Goal: Task Accomplishment & Management: Complete application form

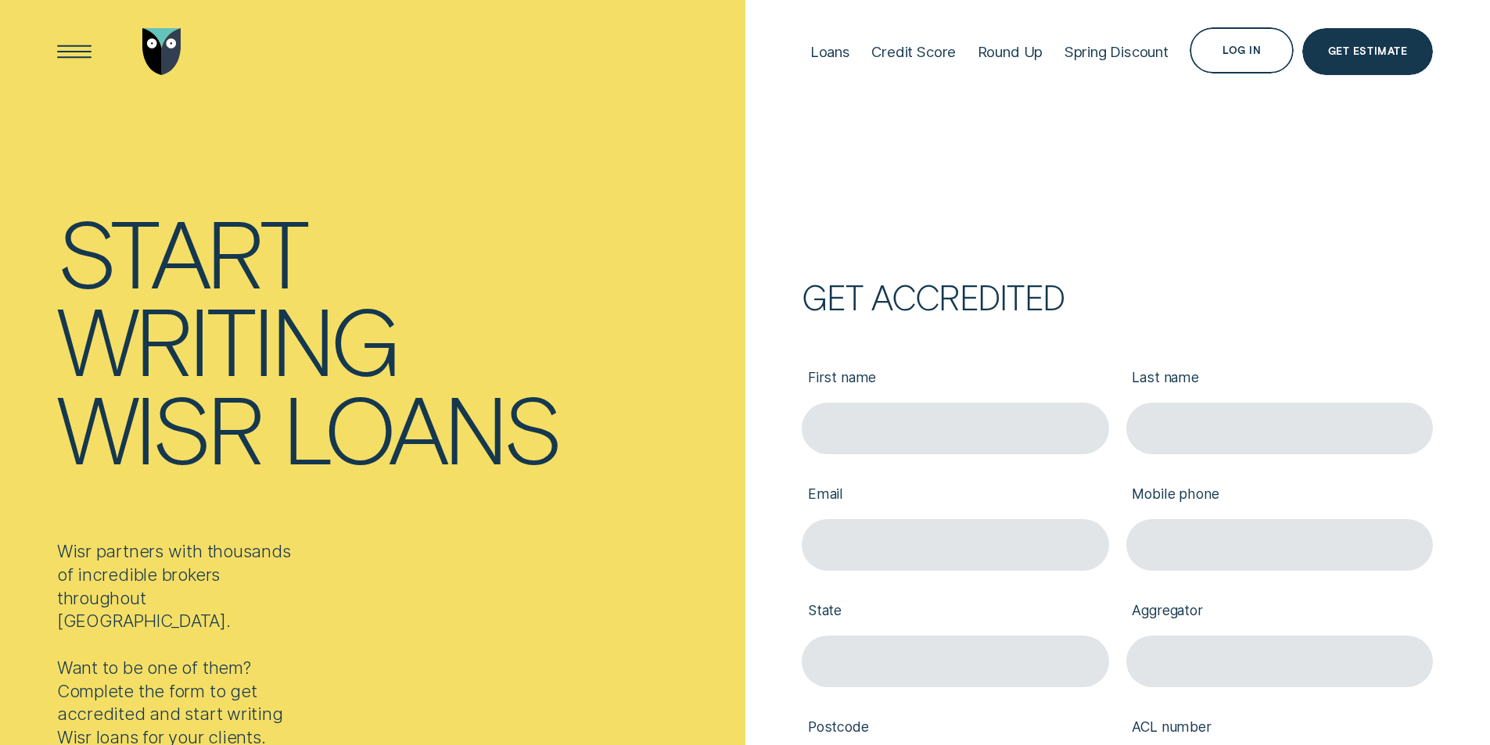
type input "[PERSON_NAME]"
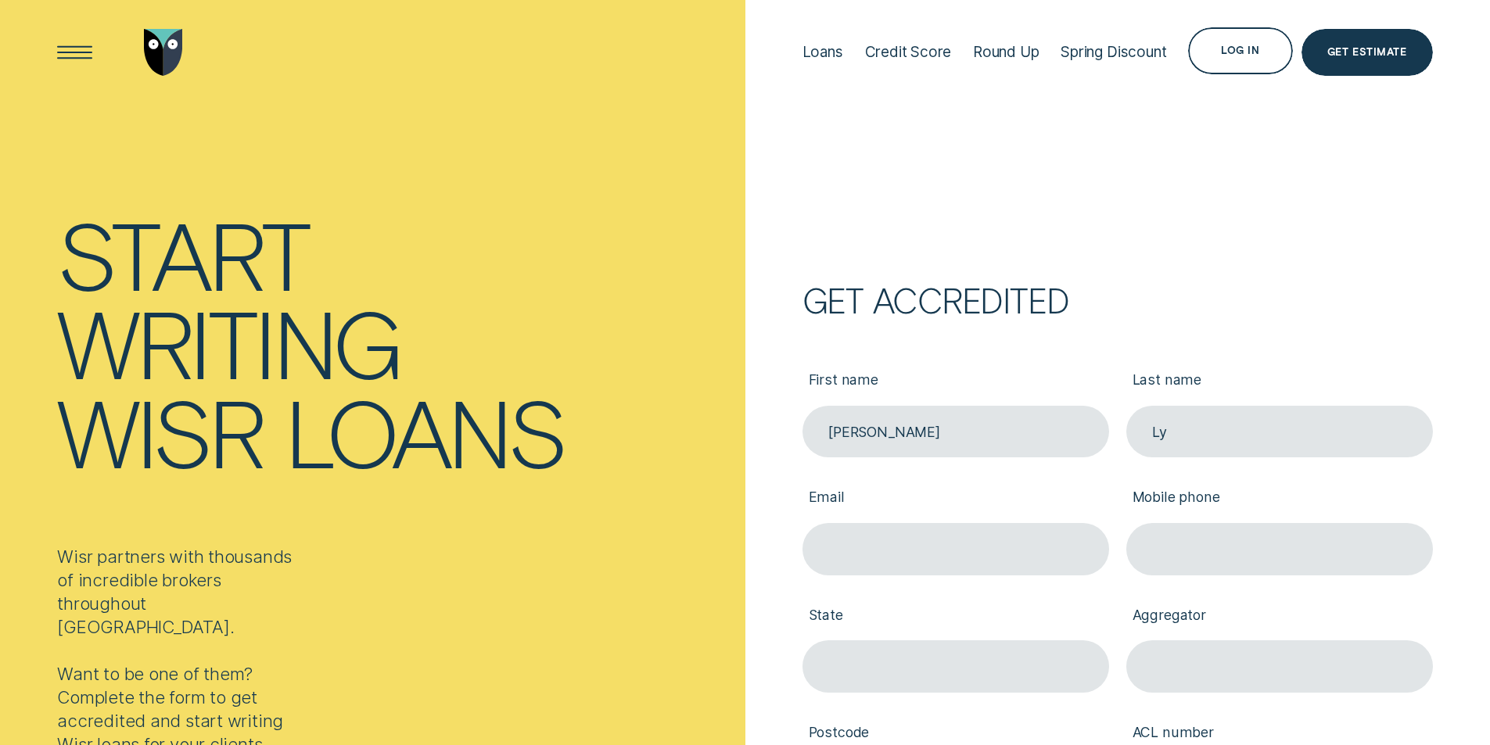
type input "Ly"
type input "[EMAIL_ADDRESS][DOMAIN_NAME]"
click at [1185, 553] on input "Mobile phone" at bounding box center [1279, 549] width 307 height 52
paste input "0420 482 909"
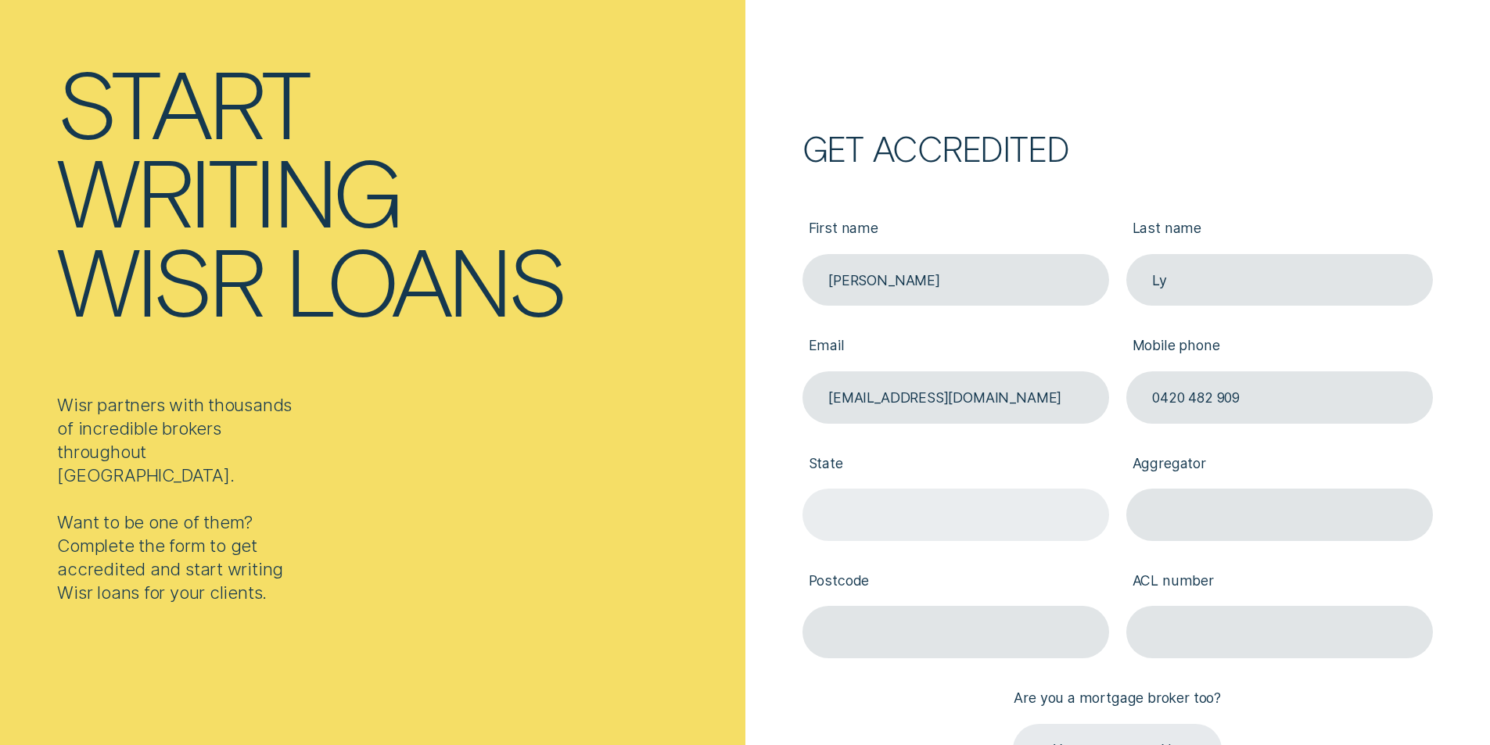
scroll to position [156, 0]
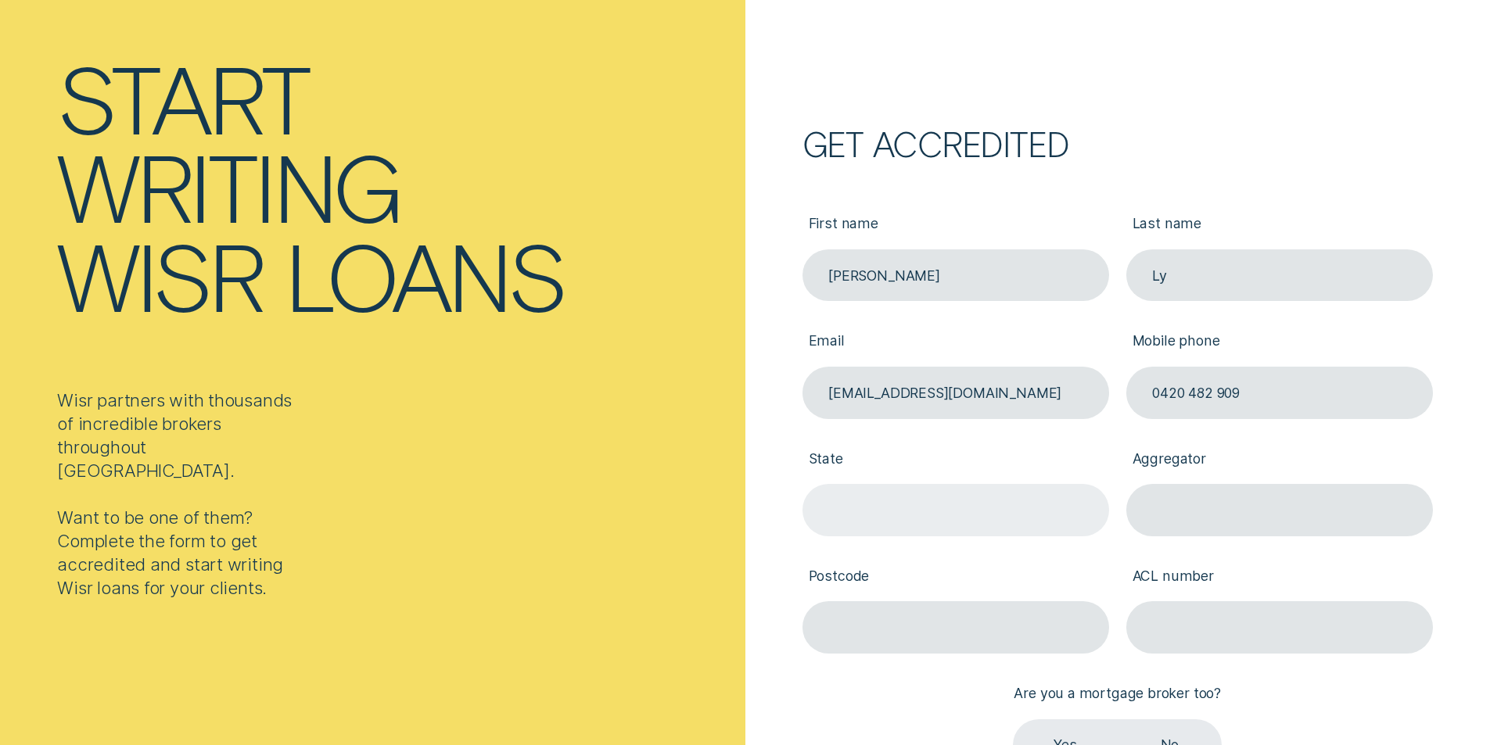
type input "0420 482 909"
click at [897, 514] on input "State" at bounding box center [955, 510] width 307 height 52
type input "VIC"
type input "Finsure"
type input "3148"
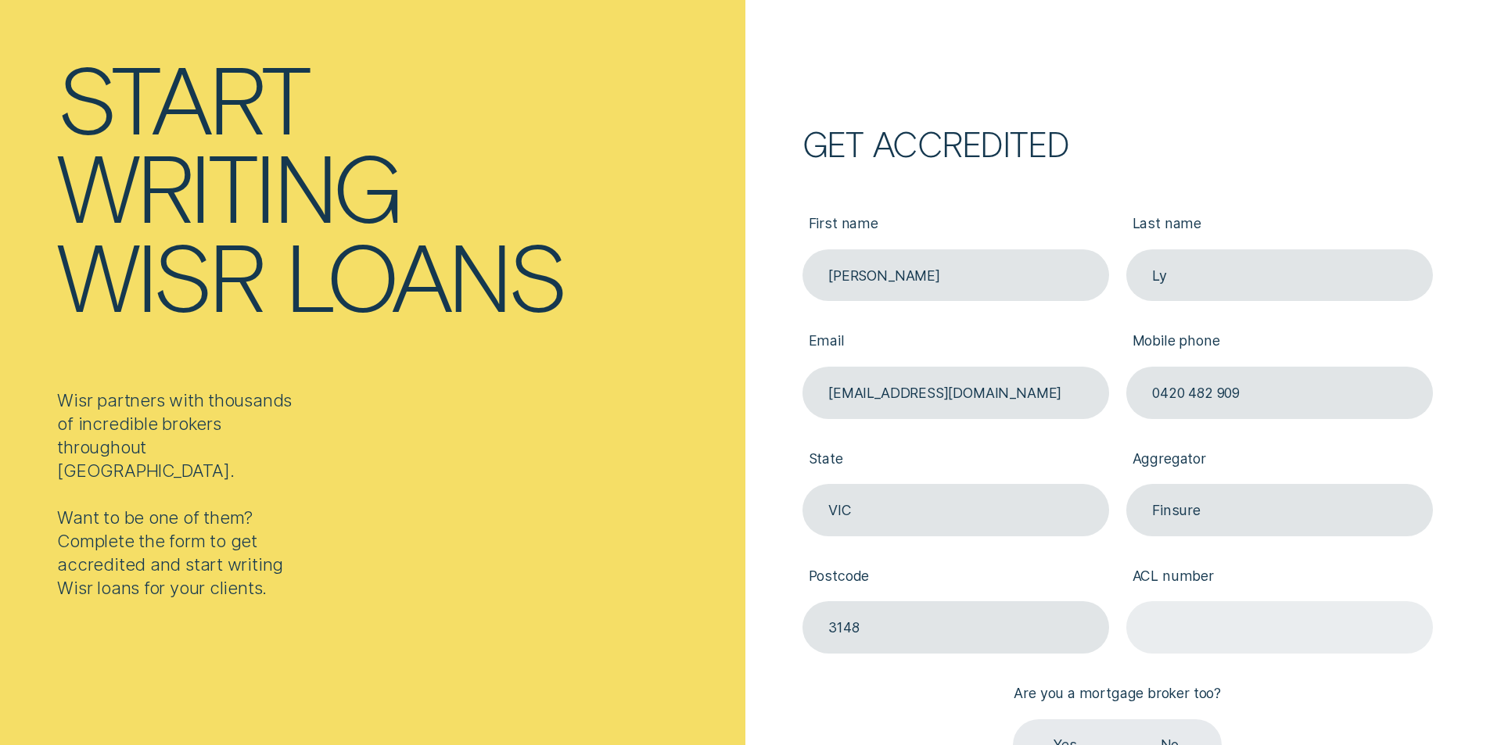
click at [1197, 609] on input "ACL number" at bounding box center [1279, 627] width 307 height 52
paste input "572335"
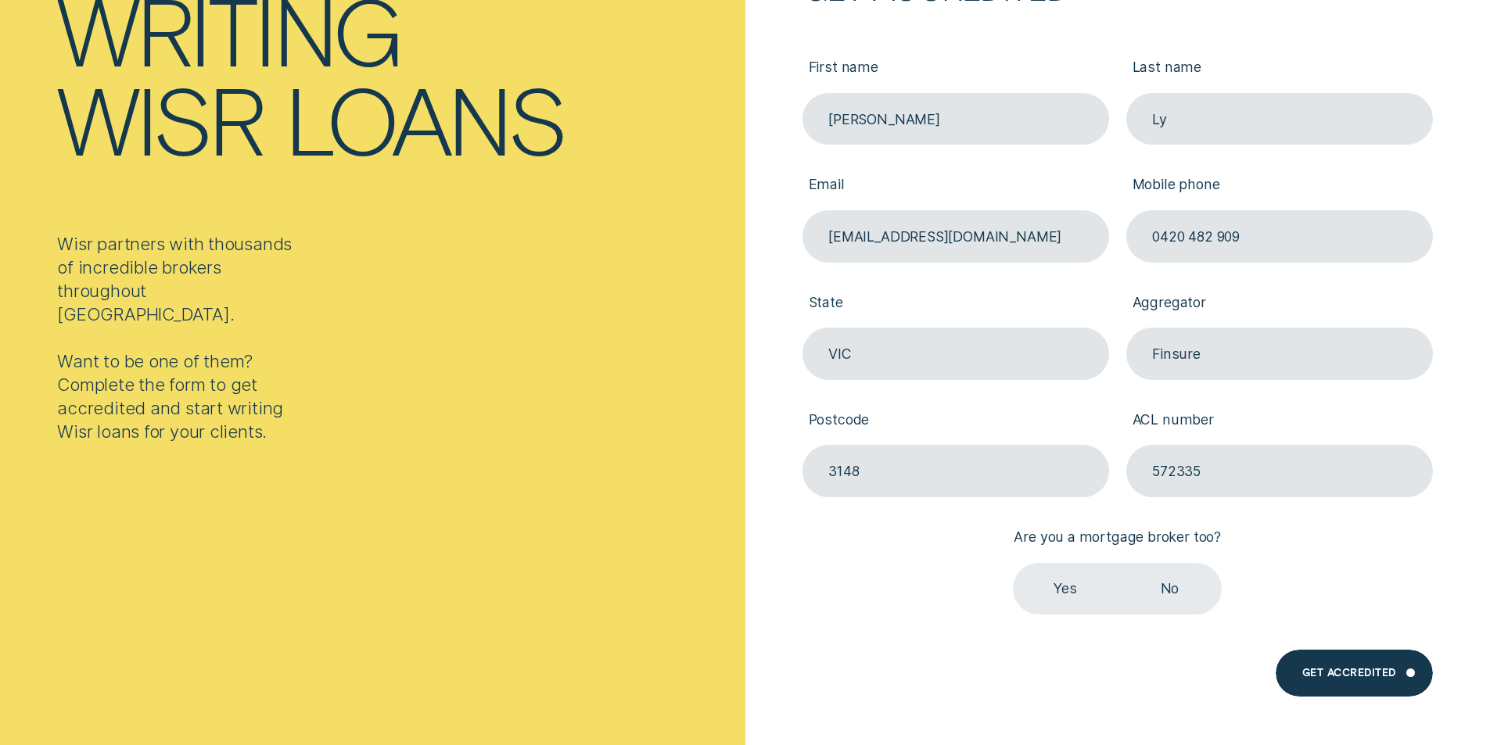
type input "572335"
click at [1065, 589] on label "Yes" at bounding box center [1065, 589] width 104 height 52
click at [1013, 563] on input "Yes" at bounding box center [1013, 563] width 0 height 0
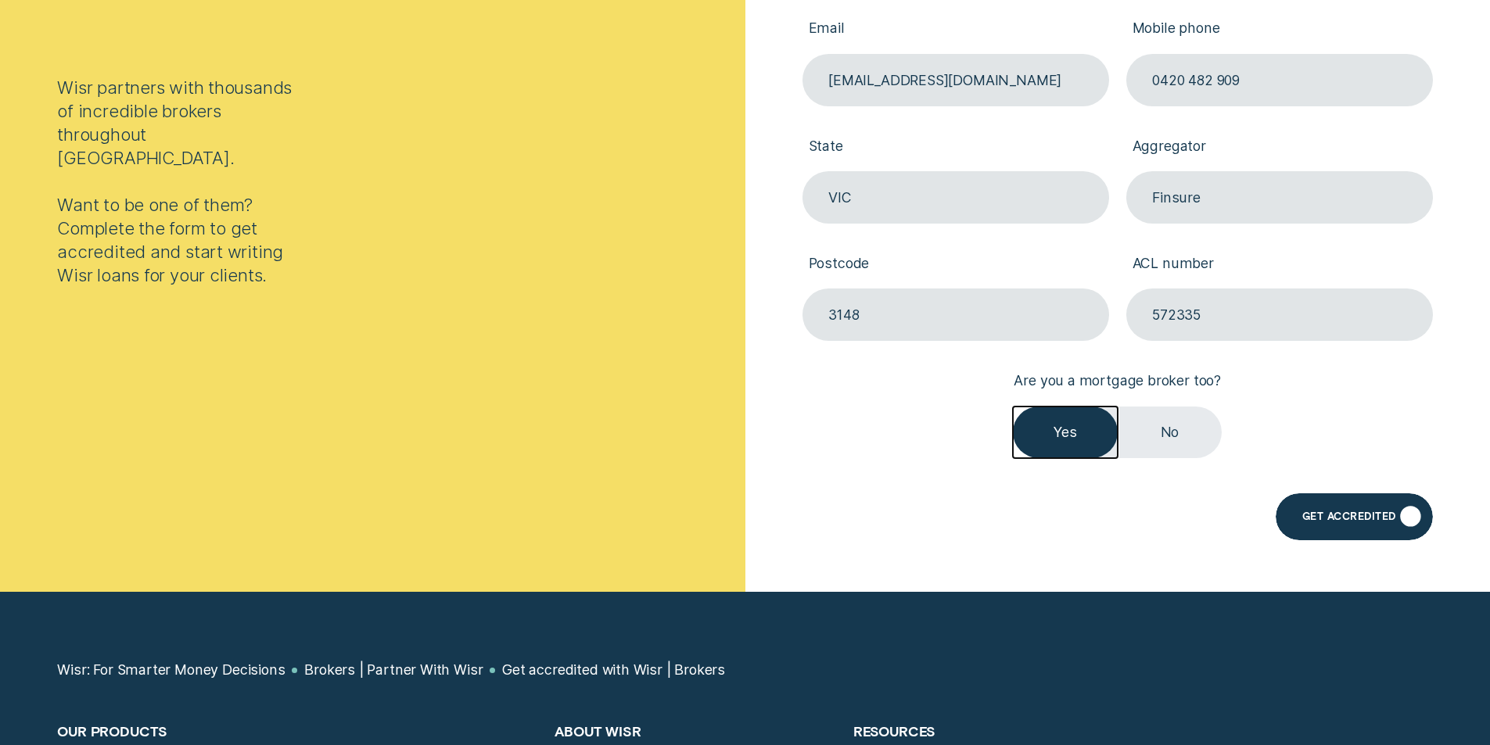
click at [1354, 498] on div "Get Accredited" at bounding box center [1353, 516] width 156 height 47
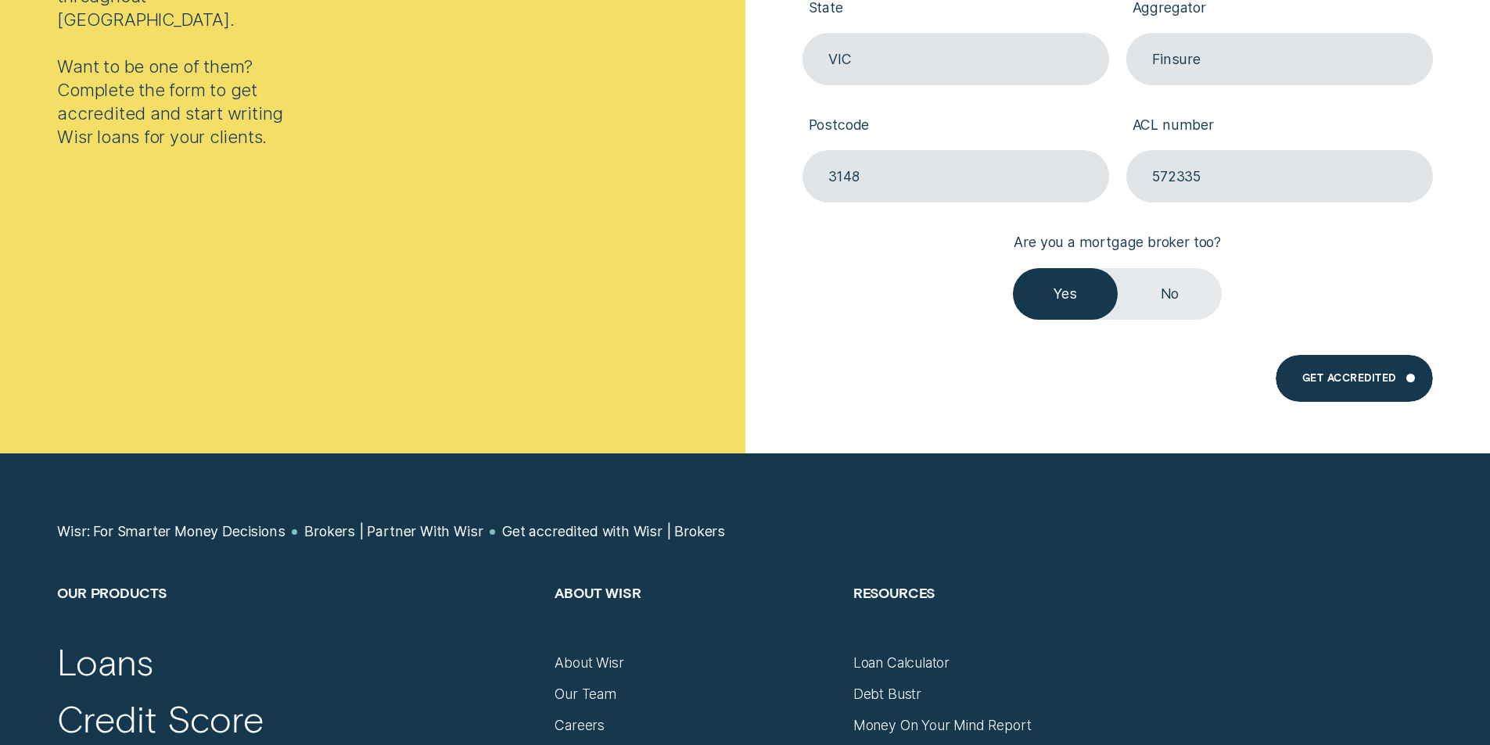
scroll to position [607, 0]
type input "[PERSON_NAME]"
click at [1332, 382] on div "Get Accredited" at bounding box center [1349, 381] width 94 height 9
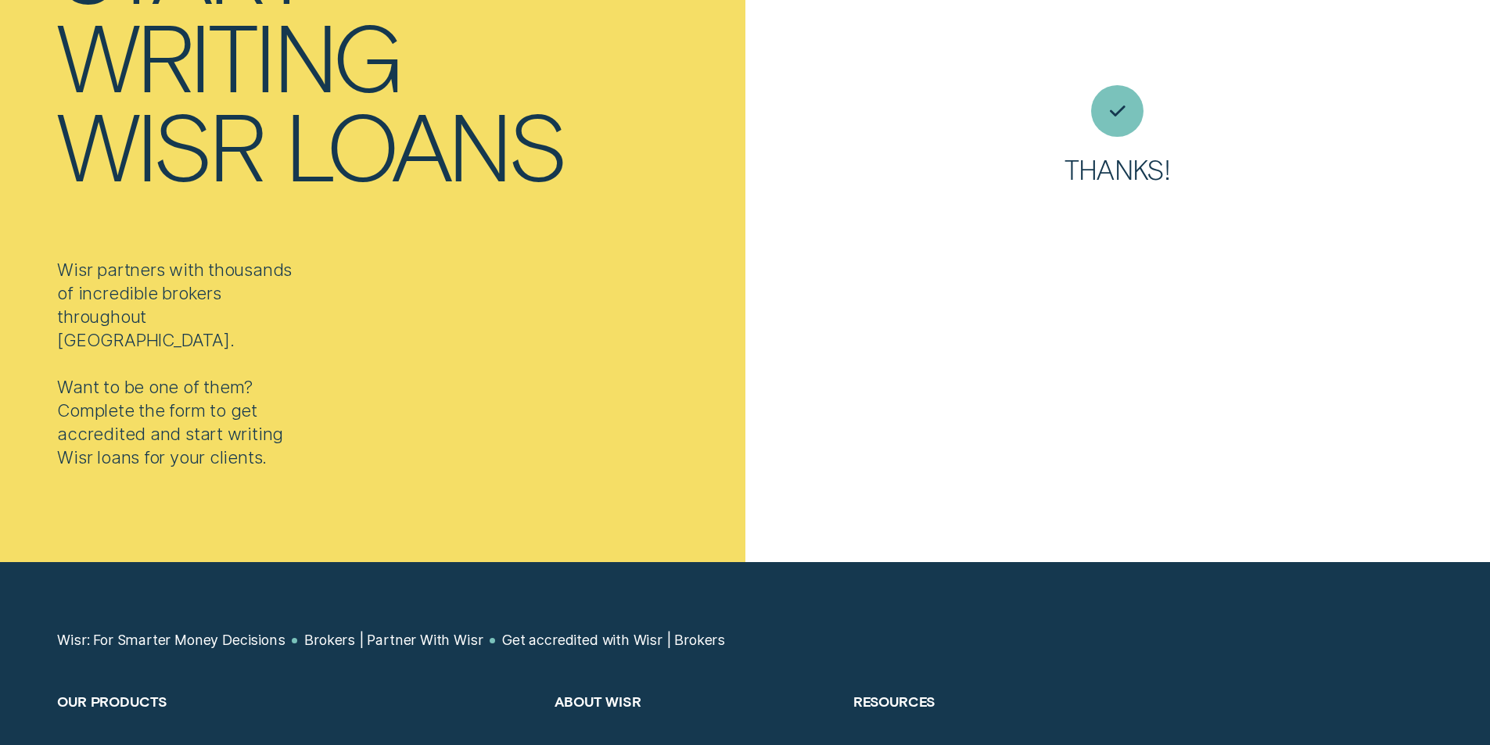
scroll to position [0, 0]
